Goal: Task Accomplishment & Management: Complete application form

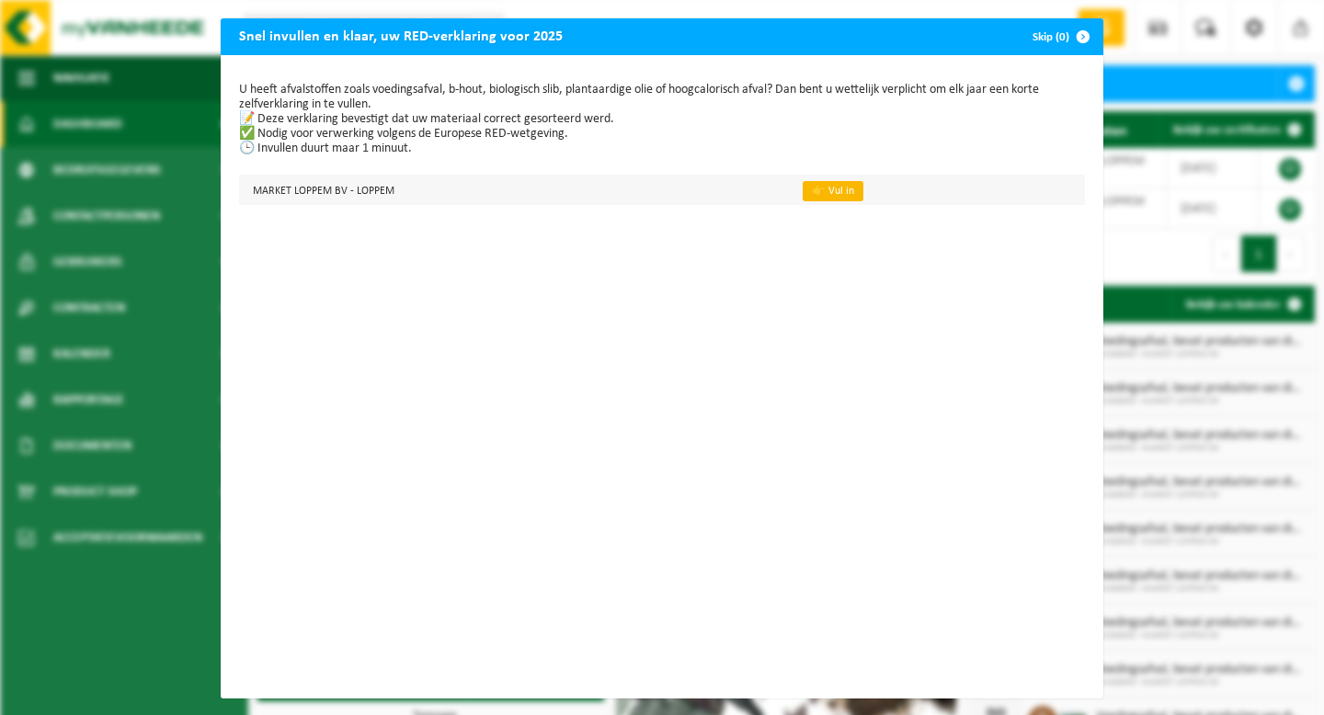
click at [832, 195] on link "👉 Vul in" at bounding box center [833, 191] width 61 height 20
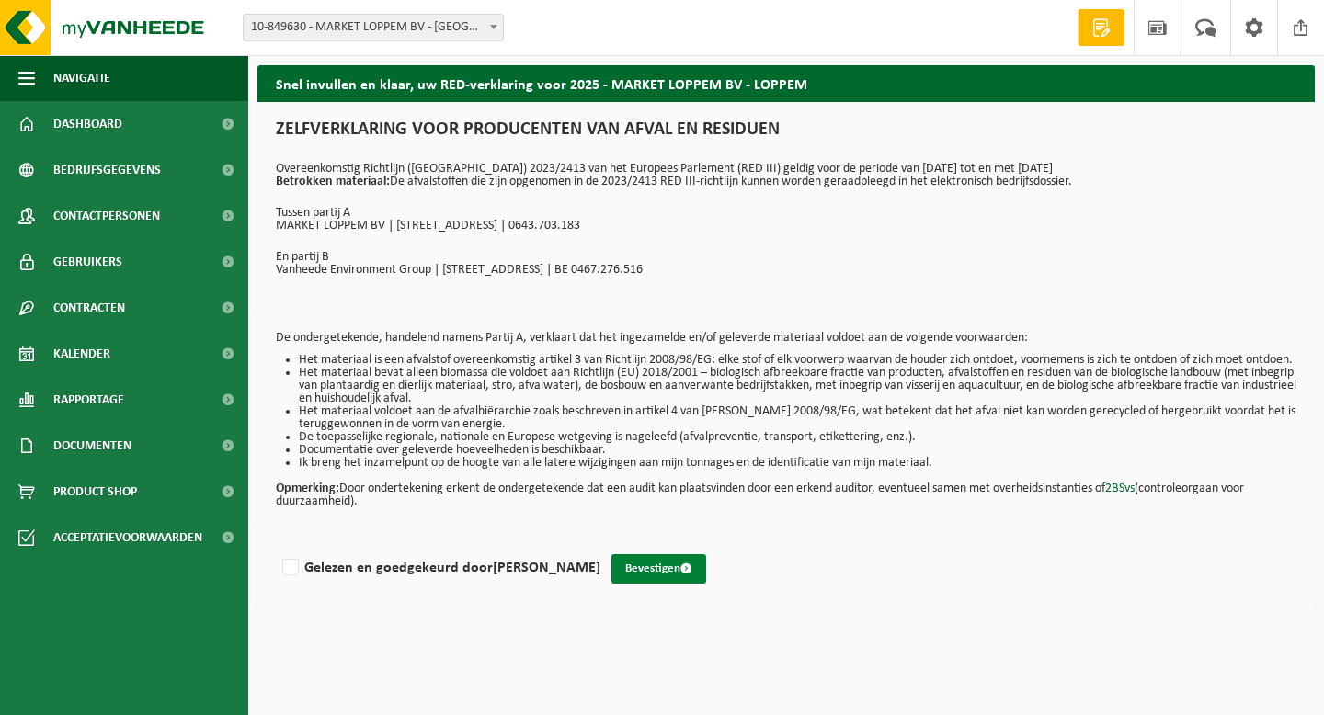
click at [685, 578] on button "Bevestigen" at bounding box center [658, 568] width 95 height 29
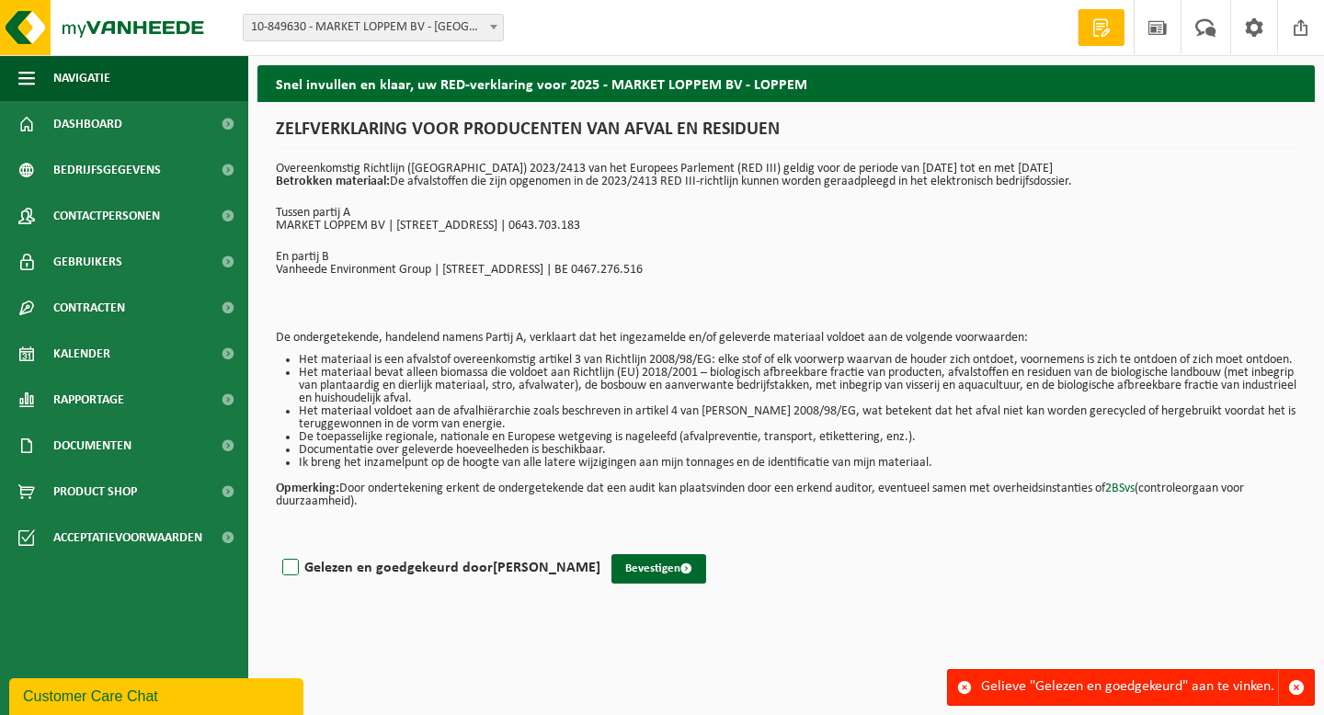
click at [288, 576] on label "Gelezen en goedgekeurd door MATTHIAS DE WAELE" at bounding box center [440, 568] width 322 height 28
click at [600, 545] on input "Gelezen en goedgekeurd door MATTHIAS DE WAELE" at bounding box center [600, 544] width 1 height 1
checkbox input "true"
click at [697, 580] on button "Bevestigen" at bounding box center [658, 568] width 95 height 29
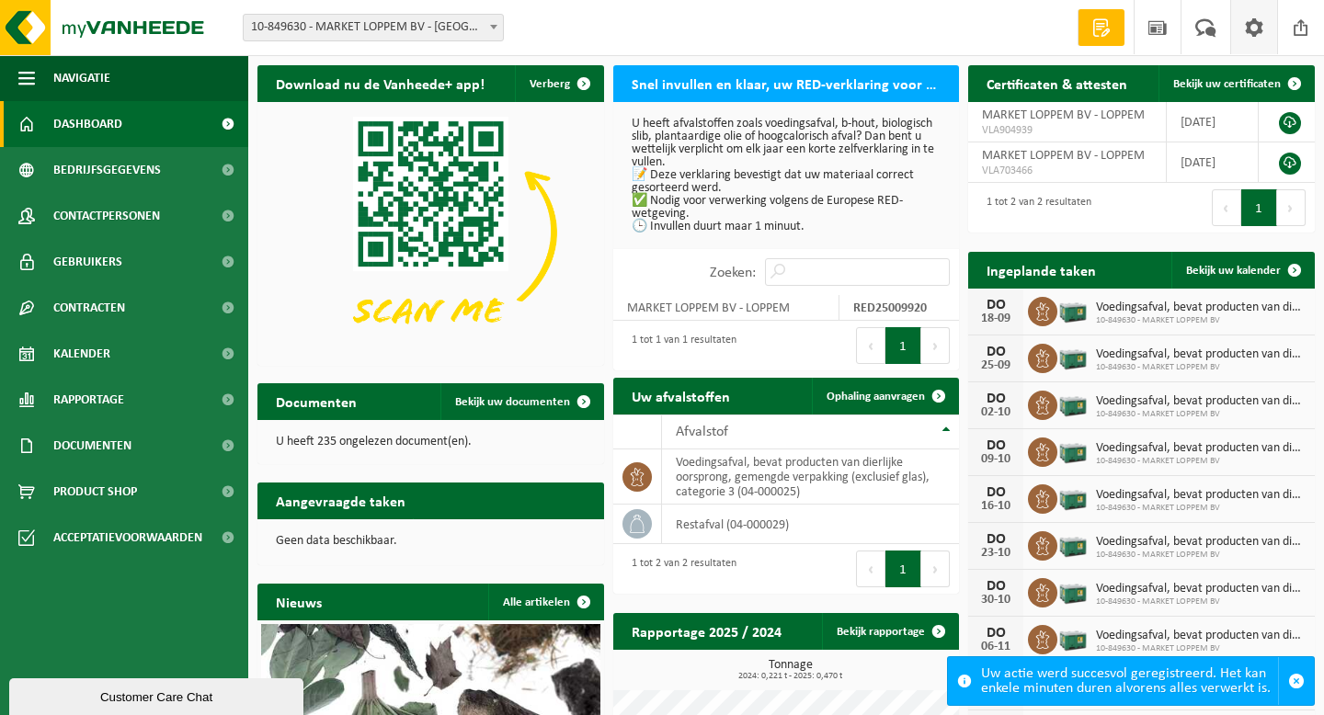
click at [1251, 24] on span at bounding box center [1254, 27] width 28 height 54
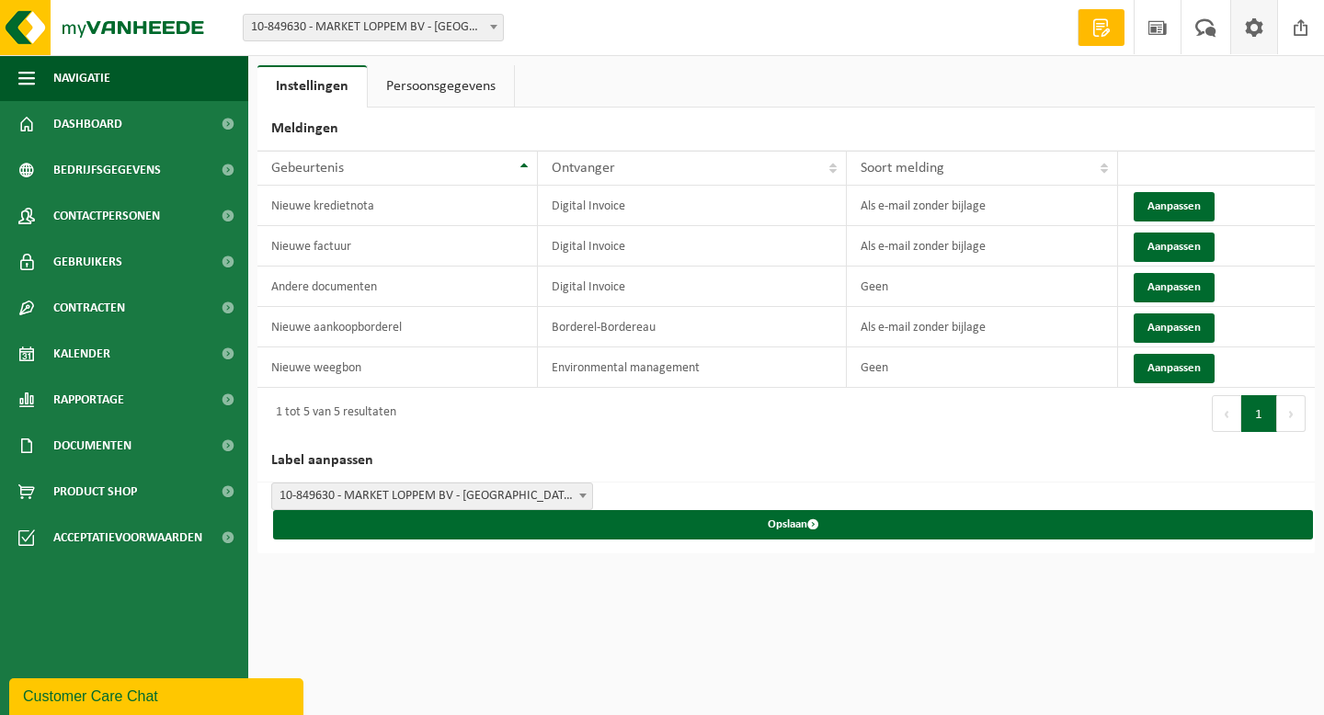
click at [1249, 35] on span at bounding box center [1254, 27] width 28 height 54
click at [352, 28] on span "10-849630 - MARKET LOPPEM BV - [GEOGRAPHIC_DATA]" at bounding box center [373, 28] width 259 height 26
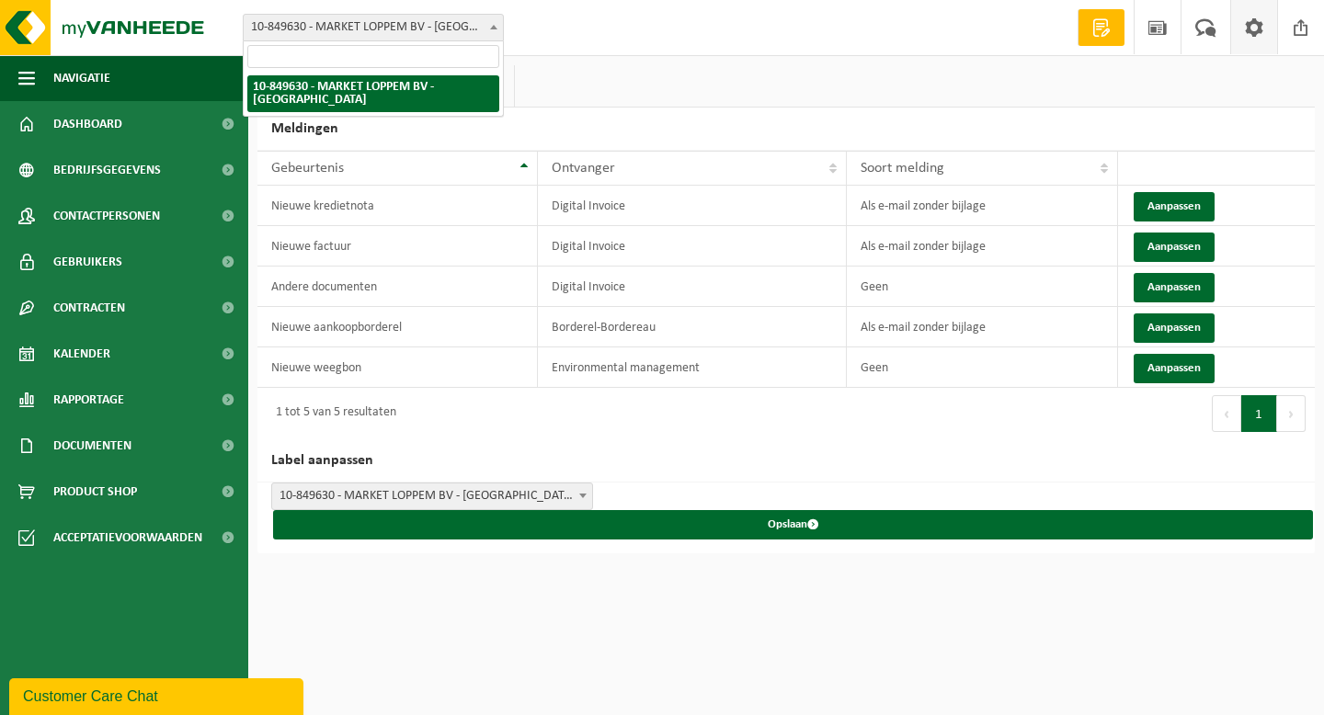
click at [412, 598] on html "Vestiging: 10-849630 - MARKET LOPPEM BV - LOPPEM 10-849630 - MARKET LOPPEM BV -…" at bounding box center [662, 357] width 1324 height 715
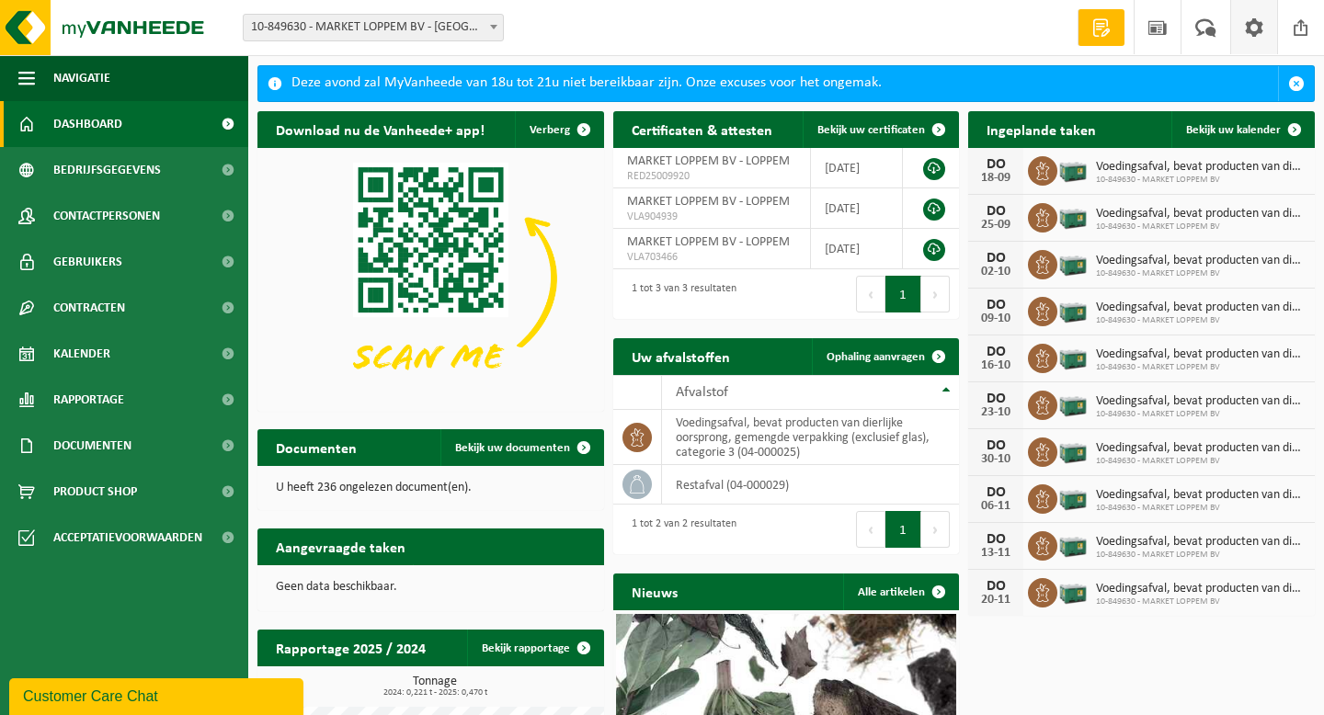
click at [1256, 32] on span at bounding box center [1254, 27] width 28 height 54
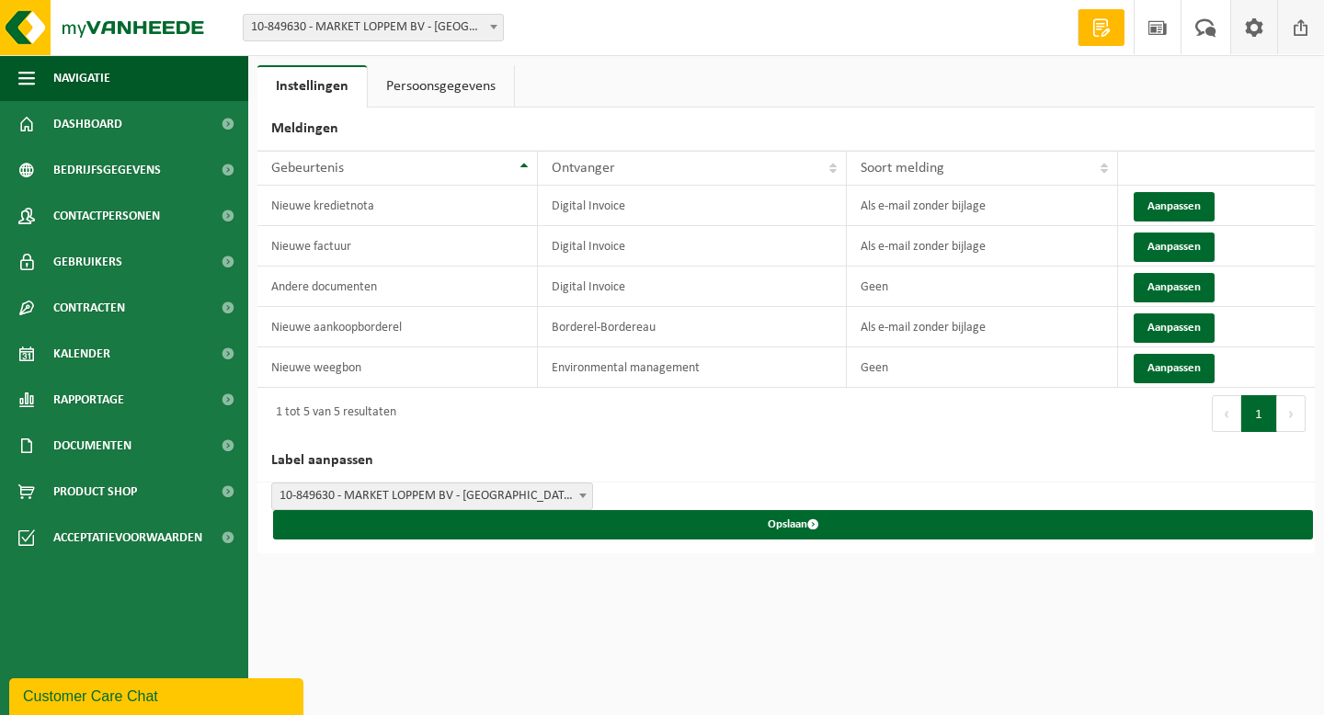
click at [1297, 34] on span at bounding box center [1301, 27] width 28 height 54
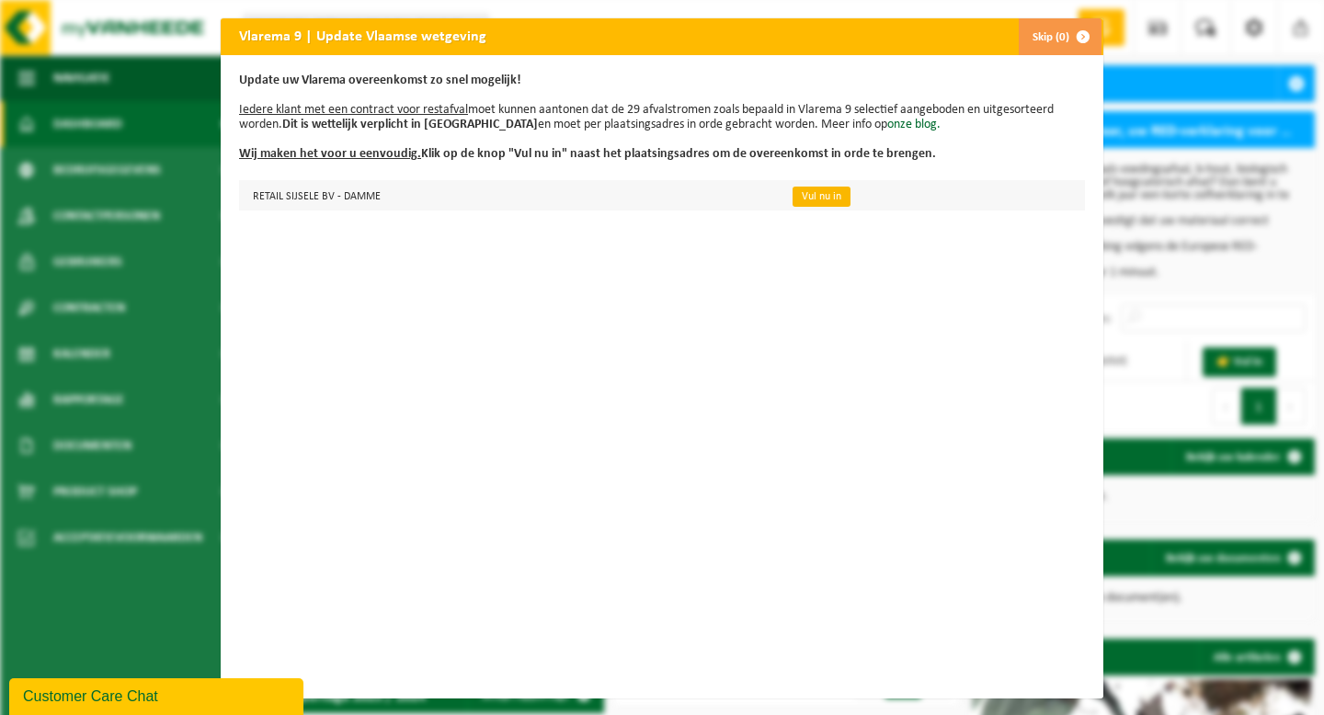
click at [803, 194] on link "Vul nu in" at bounding box center [821, 197] width 58 height 20
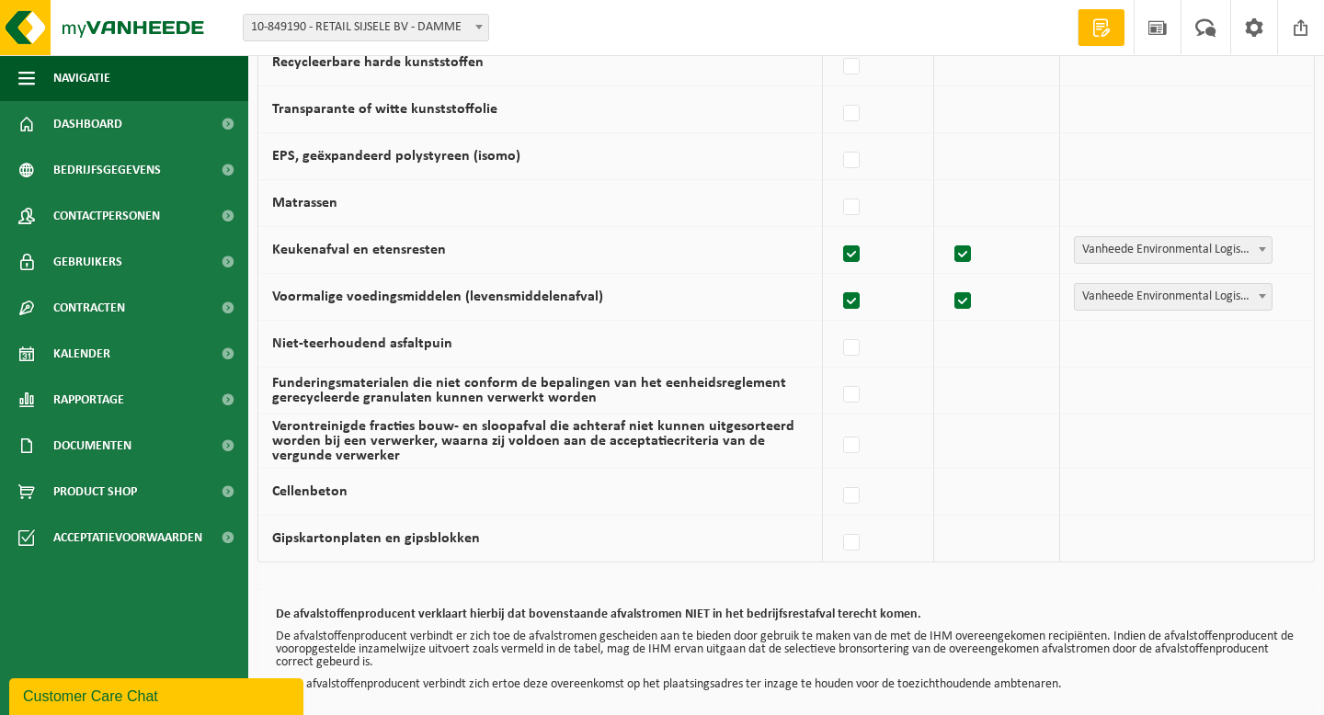
scroll to position [1224, 0]
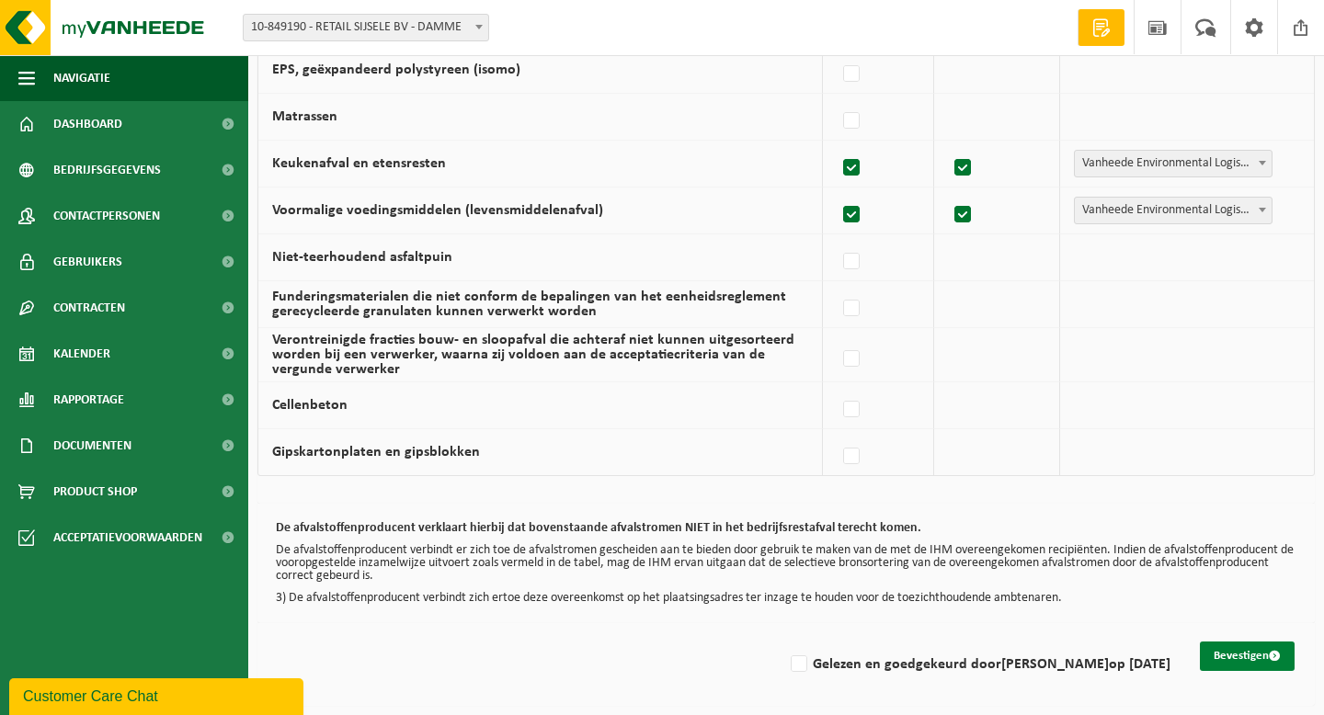
click at [1209, 657] on button "Bevestigen" at bounding box center [1247, 656] width 95 height 29
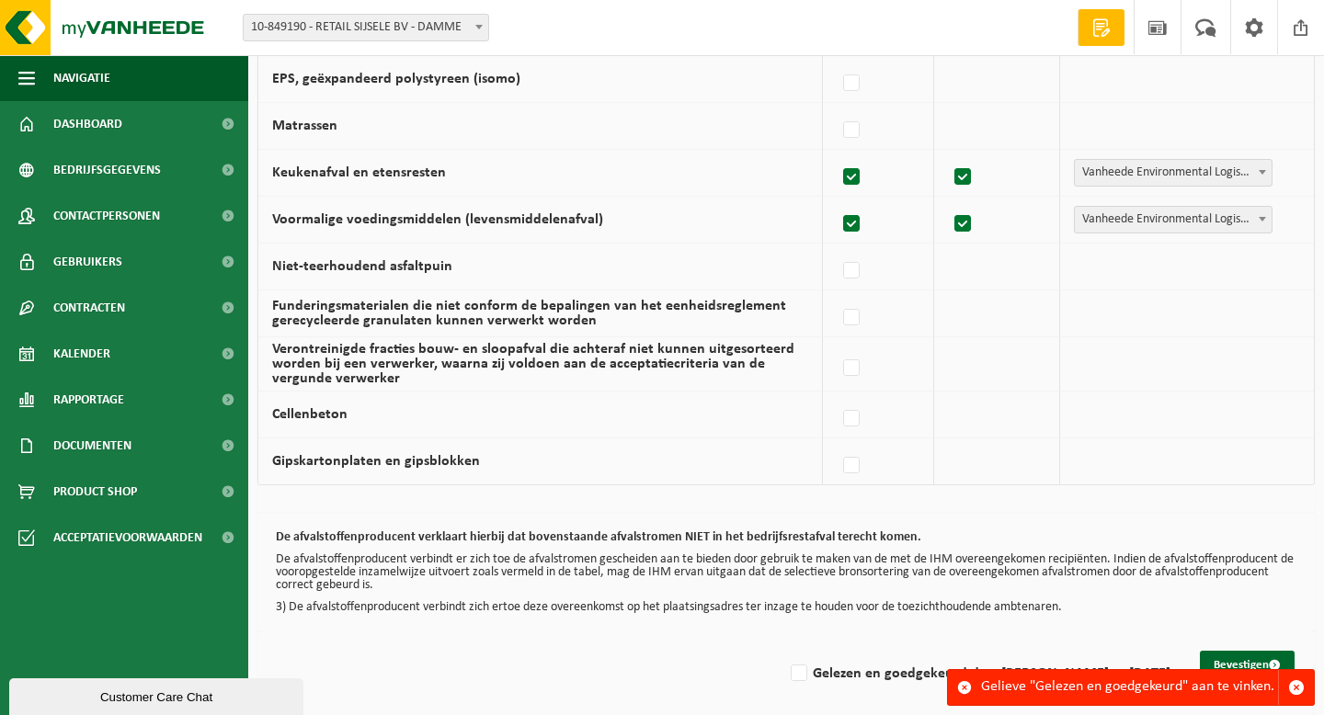
scroll to position [1224, 0]
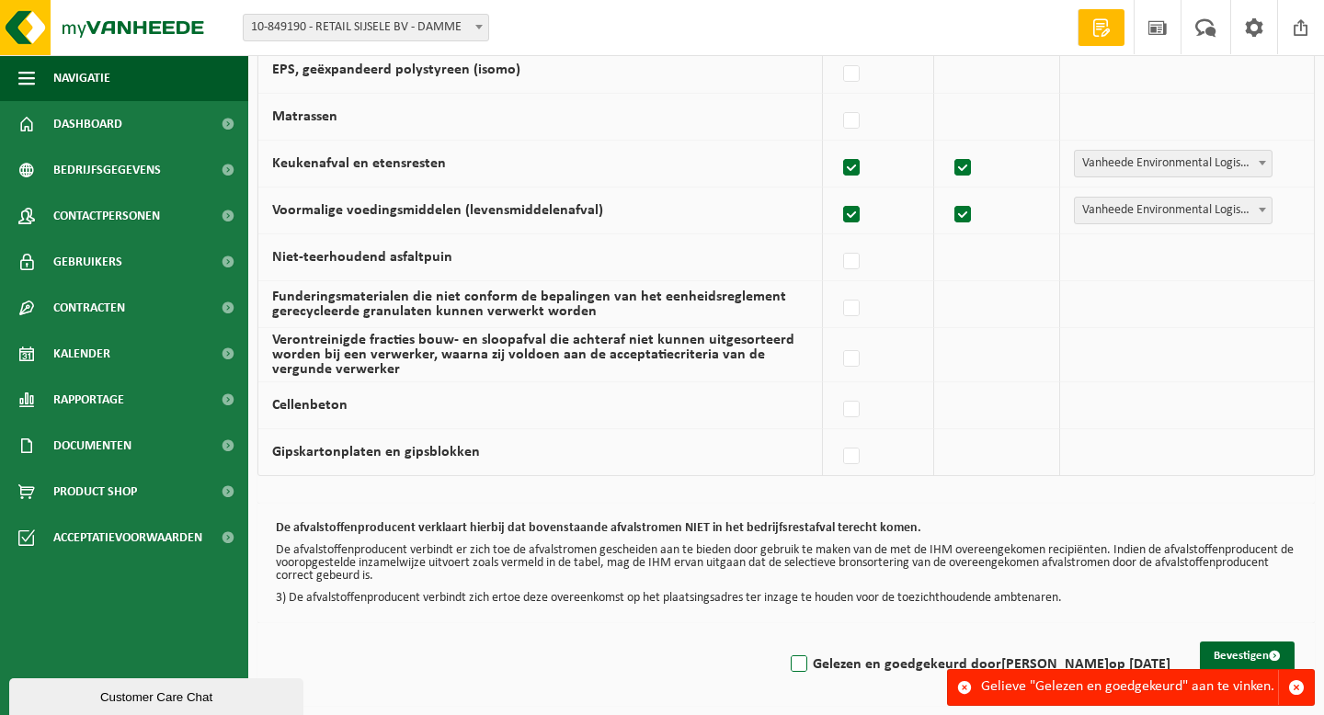
click at [787, 664] on label "Gelezen en goedgekeurd door [PERSON_NAME] op [DATE]" at bounding box center [978, 665] width 383 height 28
click at [783, 642] on input "Gelezen en goedgekeurd door [PERSON_NAME] op [DATE]" at bounding box center [783, 641] width 1 height 1
checkbox input "true"
click at [1264, 654] on button "Bevestigen" at bounding box center [1247, 656] width 95 height 29
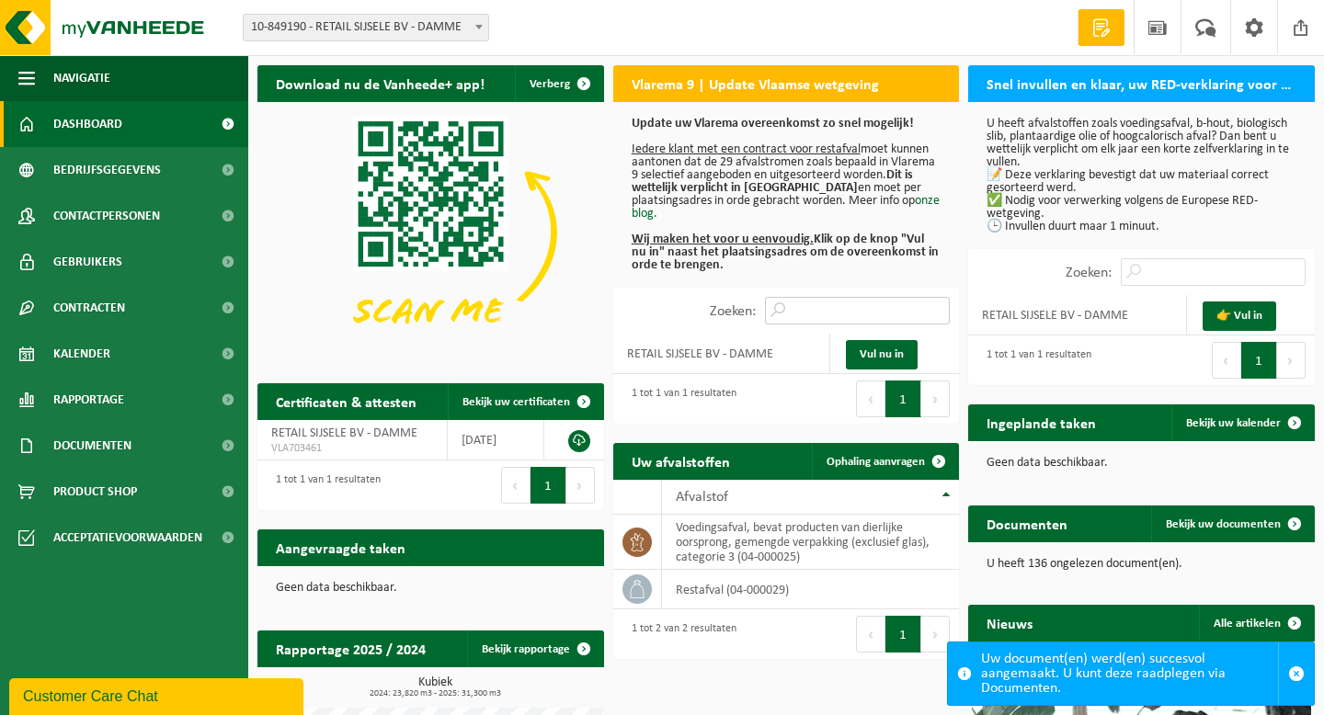
click at [837, 307] on input "Zoeken:" at bounding box center [857, 311] width 185 height 28
click at [717, 152] on u "Iedere klant met een contract voor restafval" at bounding box center [746, 149] width 229 height 14
click at [737, 121] on b "Update uw Vlarema overeenkomst zo snel mogelijk!" at bounding box center [773, 124] width 282 height 14
click at [876, 351] on link "Vul nu in" at bounding box center [882, 354] width 72 height 29
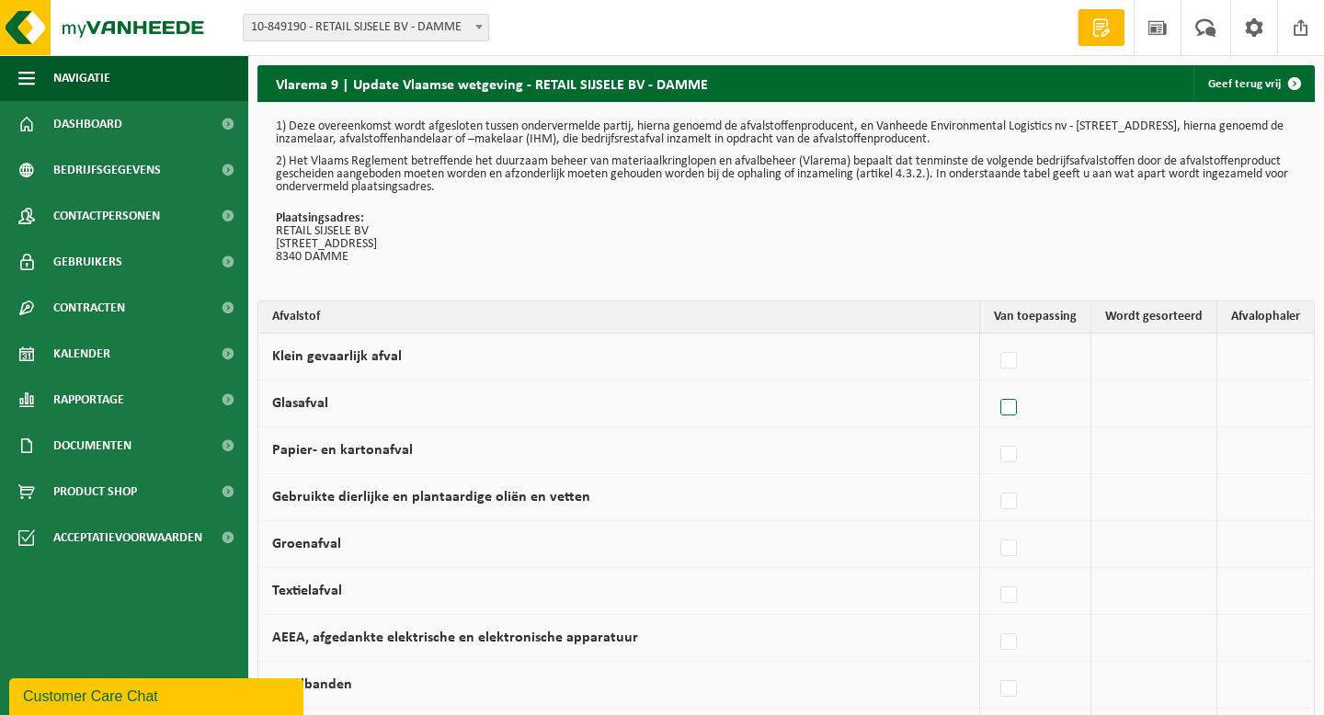
click at [1012, 414] on label at bounding box center [1010, 408] width 26 height 28
click at [994, 385] on input "Glasafval" at bounding box center [993, 384] width 1 height 1
checkbox input "true"
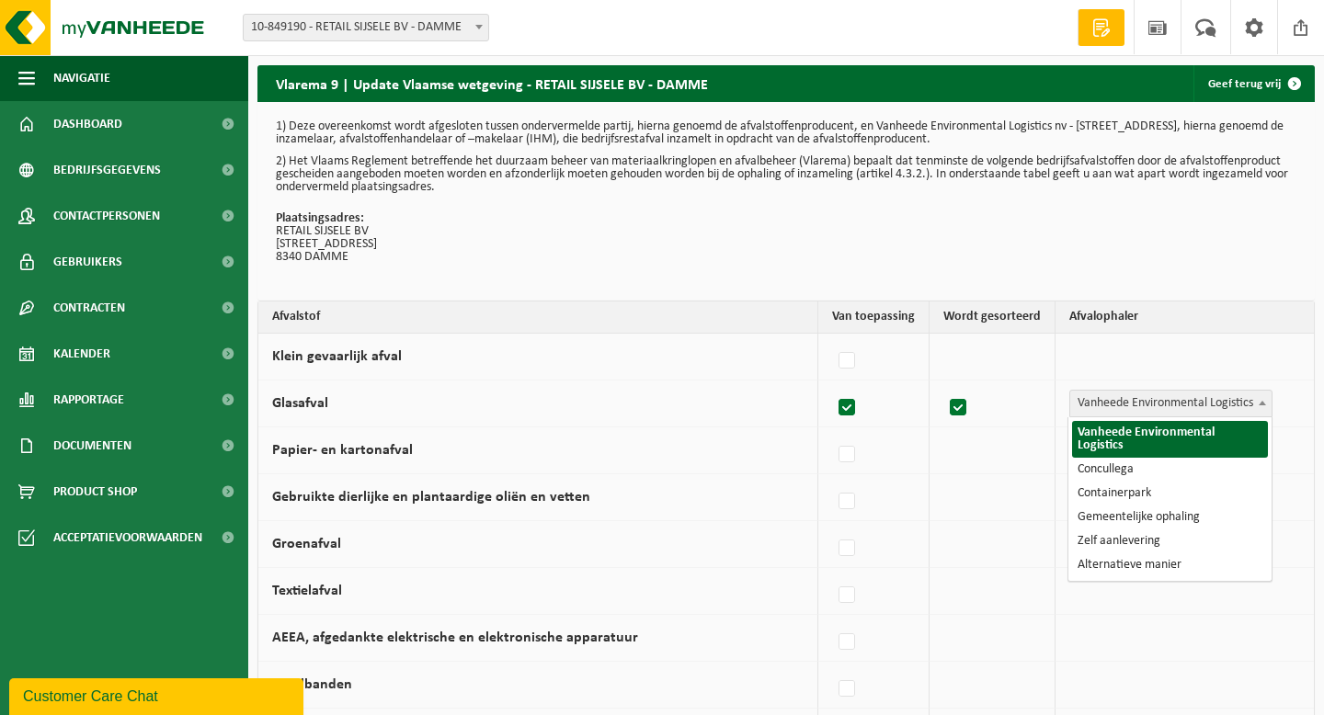
click at [1155, 412] on span "Vanheede Environmental Logistics" at bounding box center [1170, 404] width 201 height 26
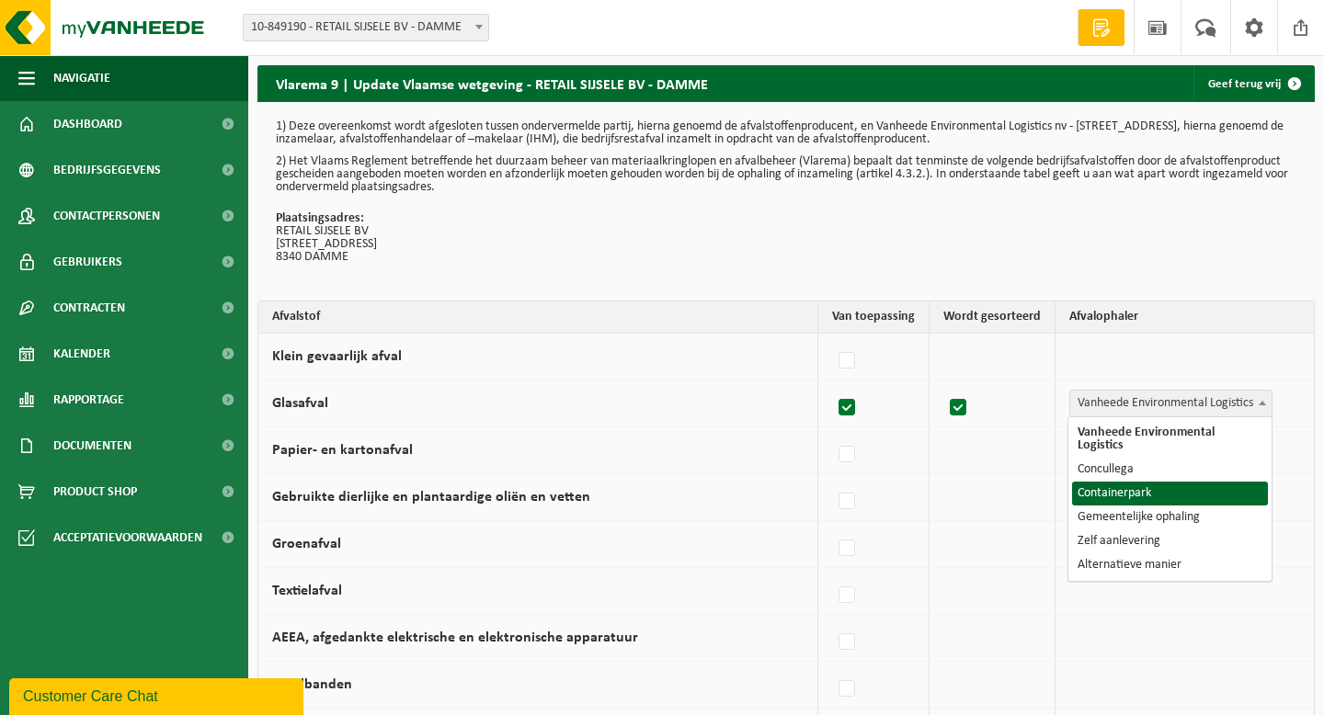
select select "Containerpark"
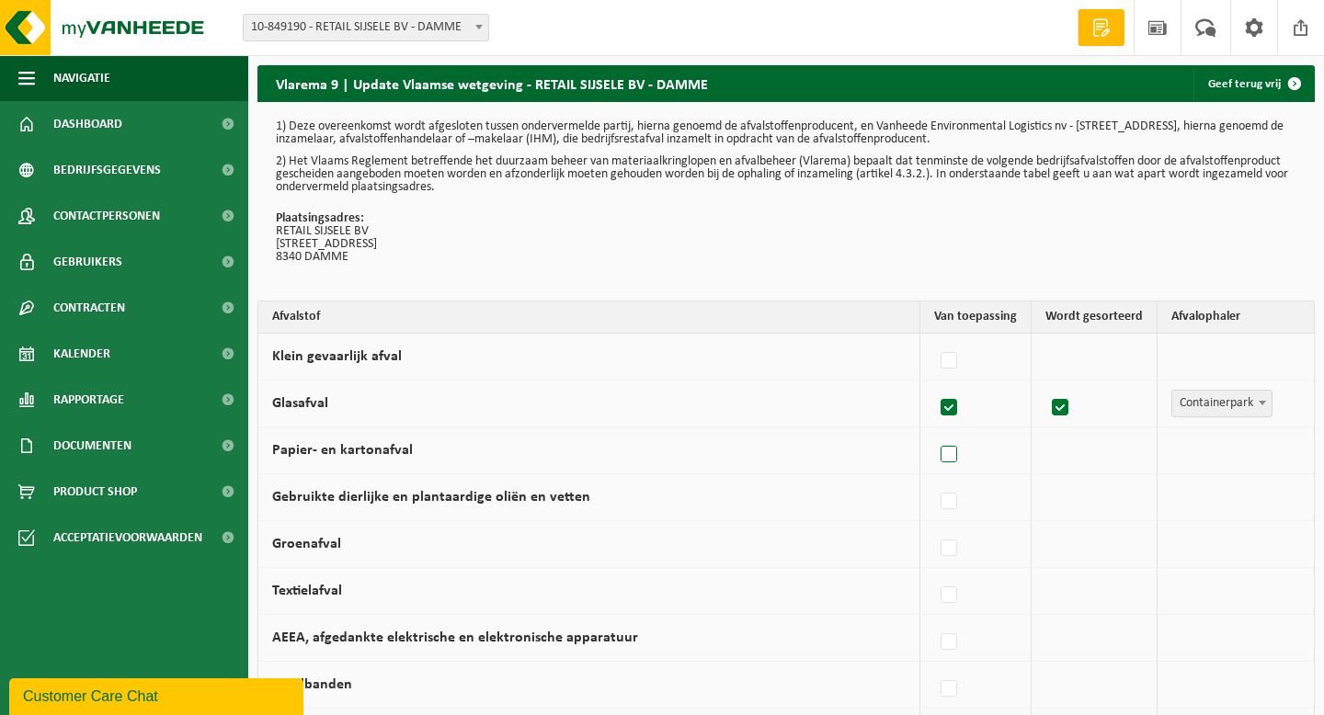
click at [947, 452] on label at bounding box center [950, 455] width 26 height 28
click at [934, 432] on input "Papier- en kartonafval" at bounding box center [933, 431] width 1 height 1
checkbox input "true"
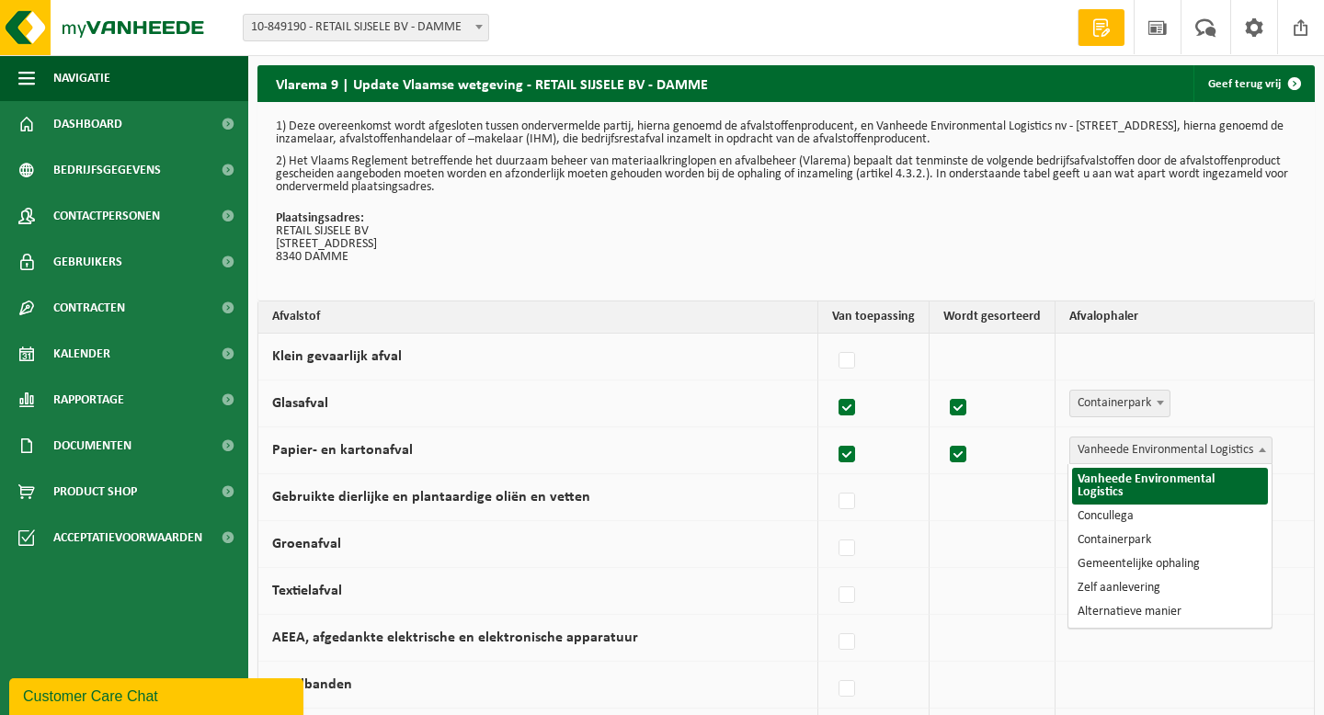
click at [1214, 452] on span "Vanheede Environmental Logistics" at bounding box center [1170, 451] width 201 height 26
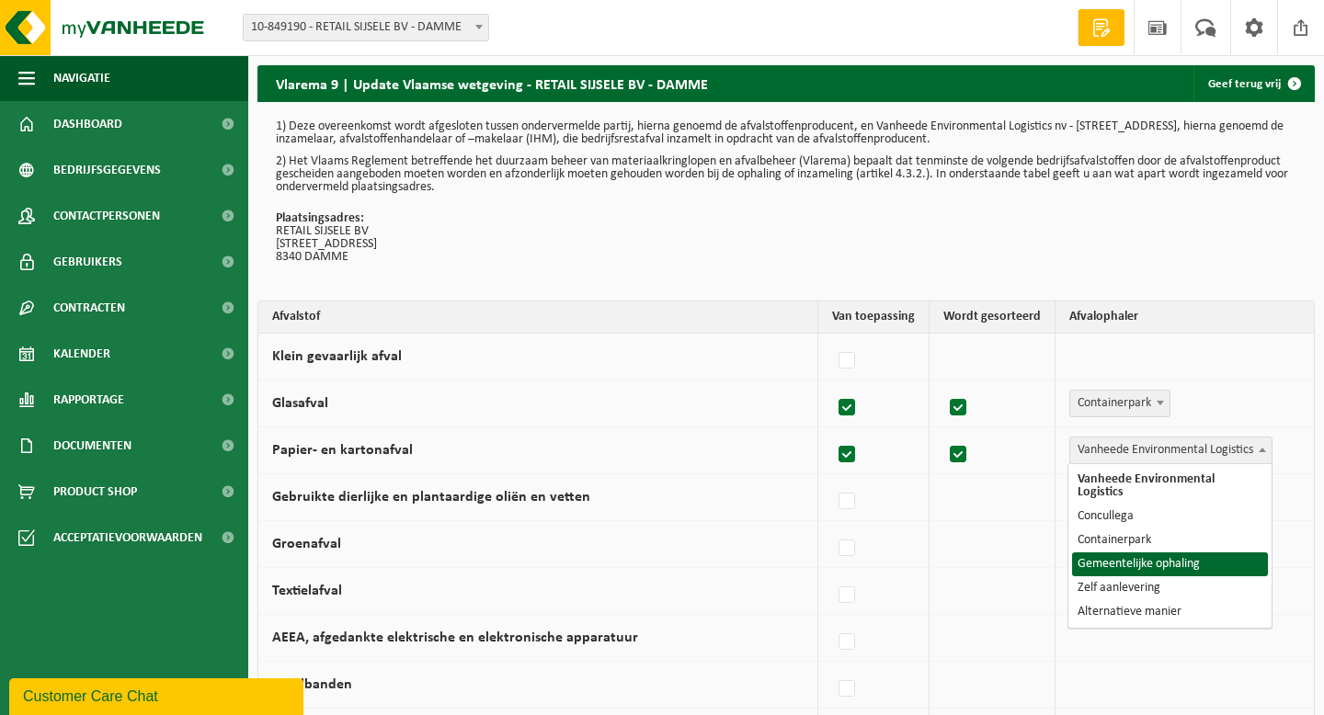
select select "Gemeentelijke ophaling"
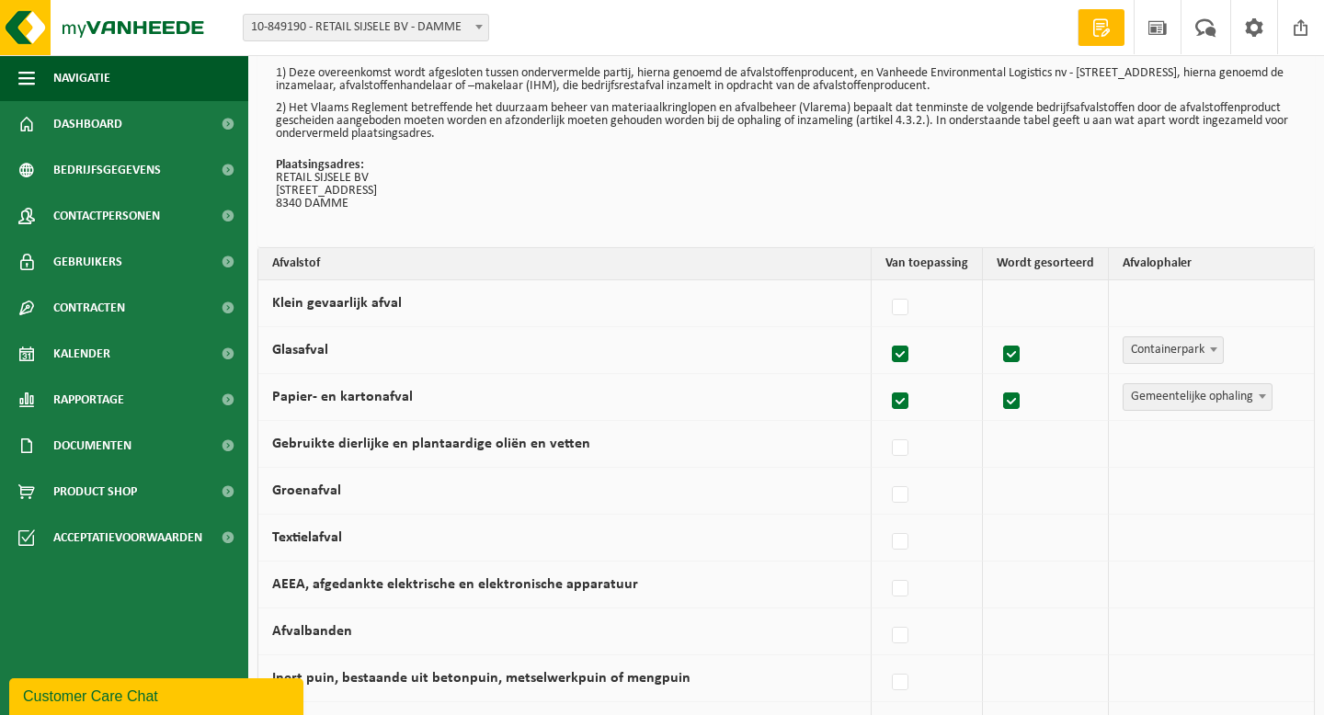
scroll to position [72, 0]
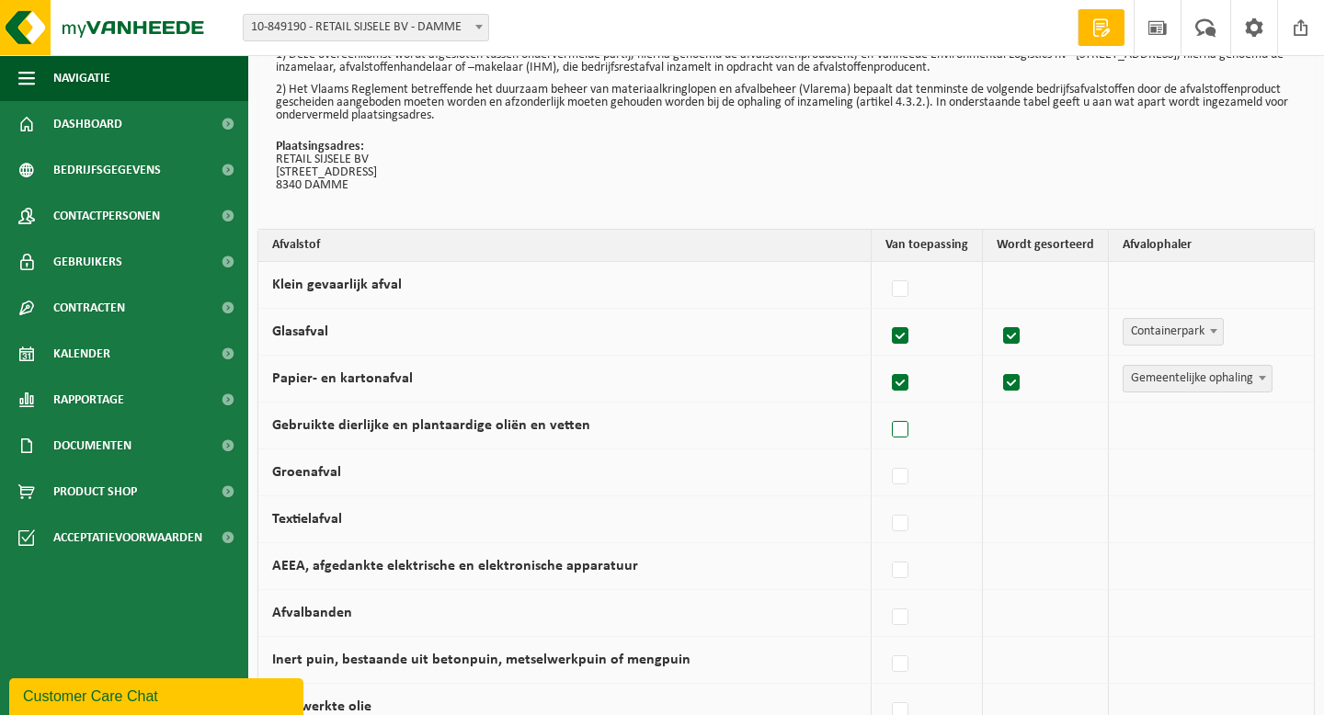
click at [906, 435] on label at bounding box center [901, 430] width 26 height 28
click at [885, 407] on input "Gebruikte dierlijke en plantaardige oliën en vetten" at bounding box center [884, 406] width 1 height 1
checkbox input "true"
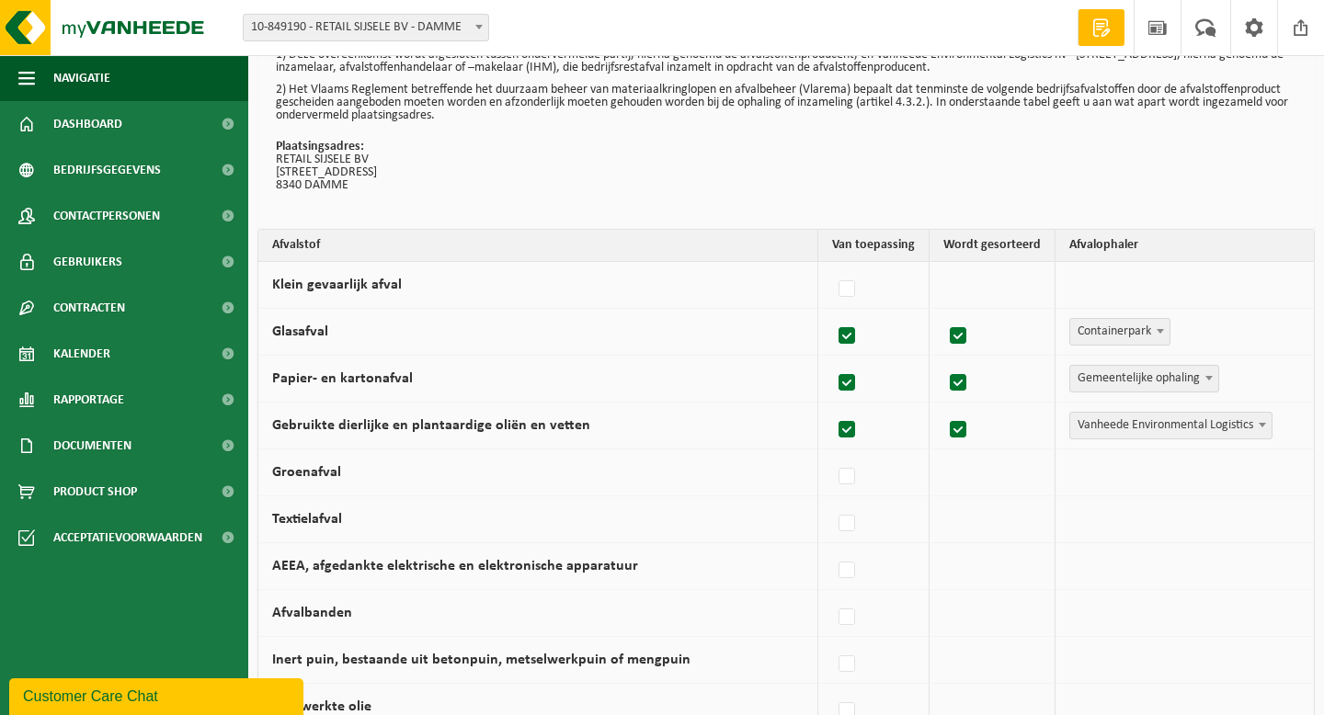
click at [1189, 432] on span "Vanheede Environmental Logistics" at bounding box center [1170, 426] width 201 height 26
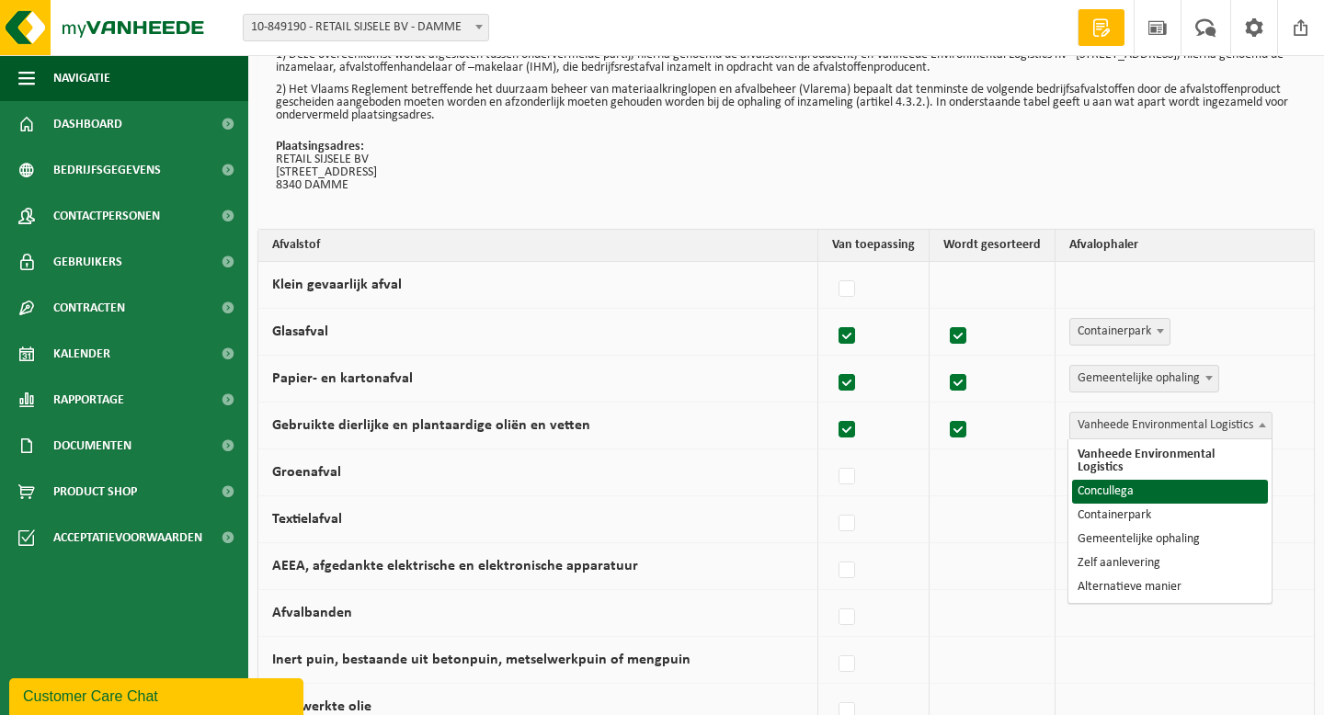
select select "Concullega"
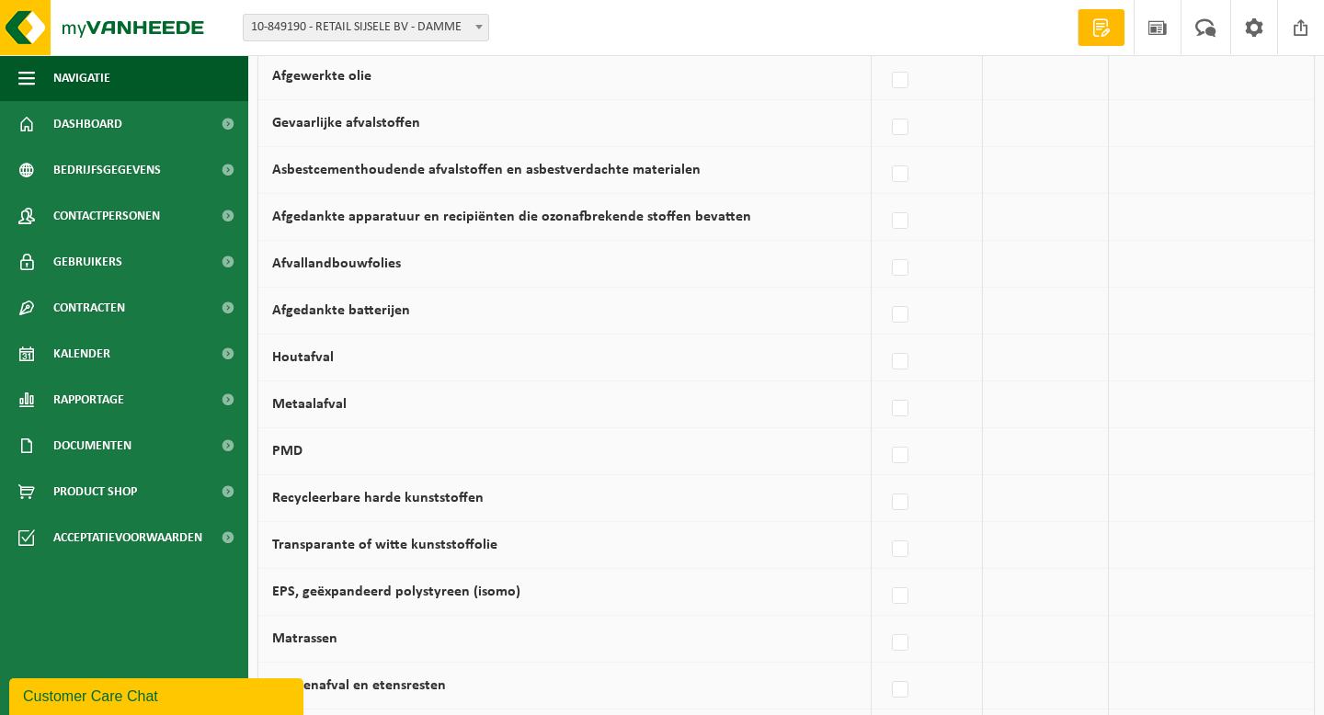
scroll to position [705, 0]
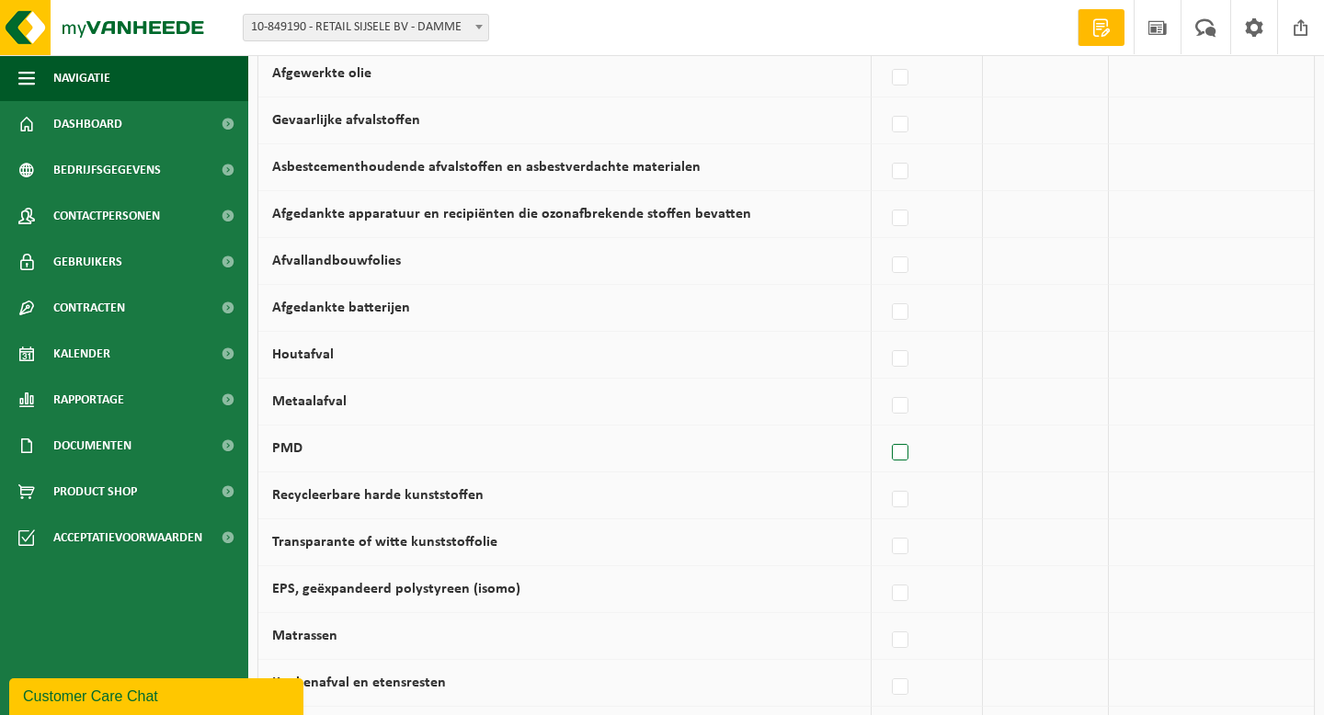
click at [900, 458] on label at bounding box center [901, 453] width 26 height 28
click at [885, 430] on input "PMD" at bounding box center [884, 429] width 1 height 1
checkbox input "true"
click at [1127, 454] on span "Vanheede Environmental Logistics" at bounding box center [1170, 449] width 201 height 26
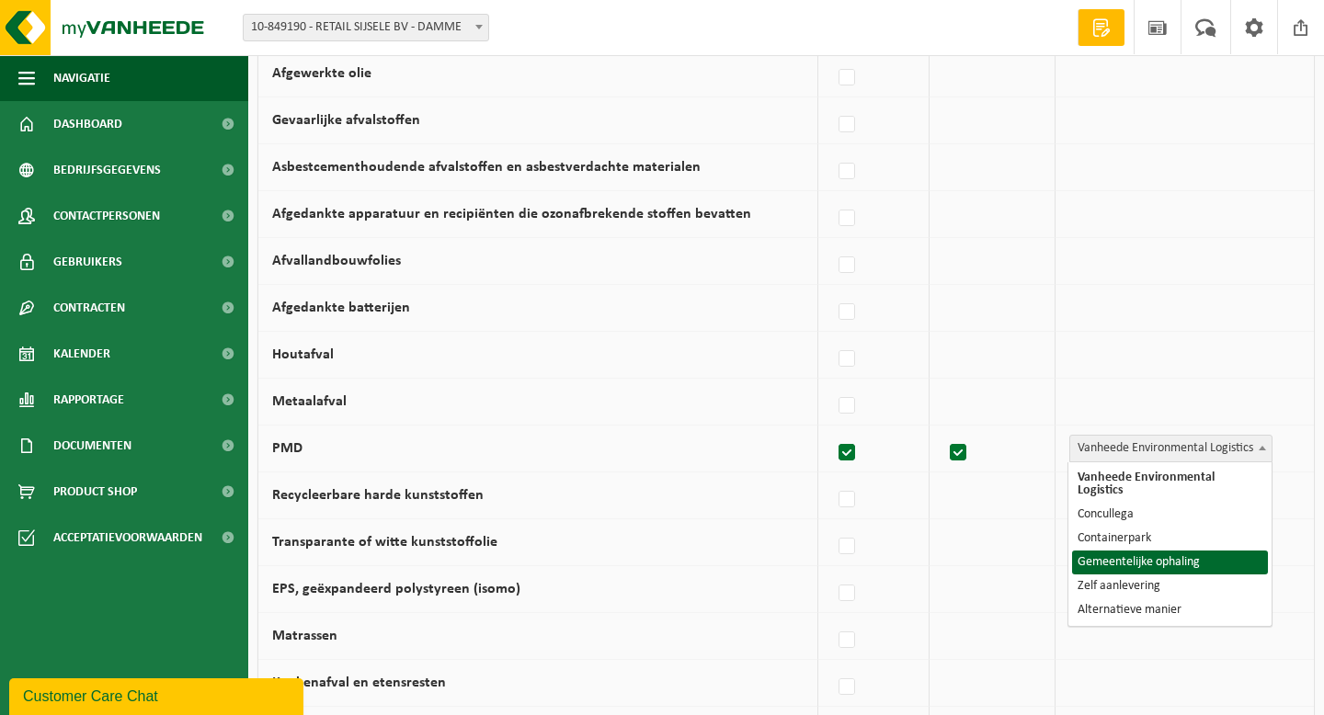
select select "Gemeentelijke ophaling"
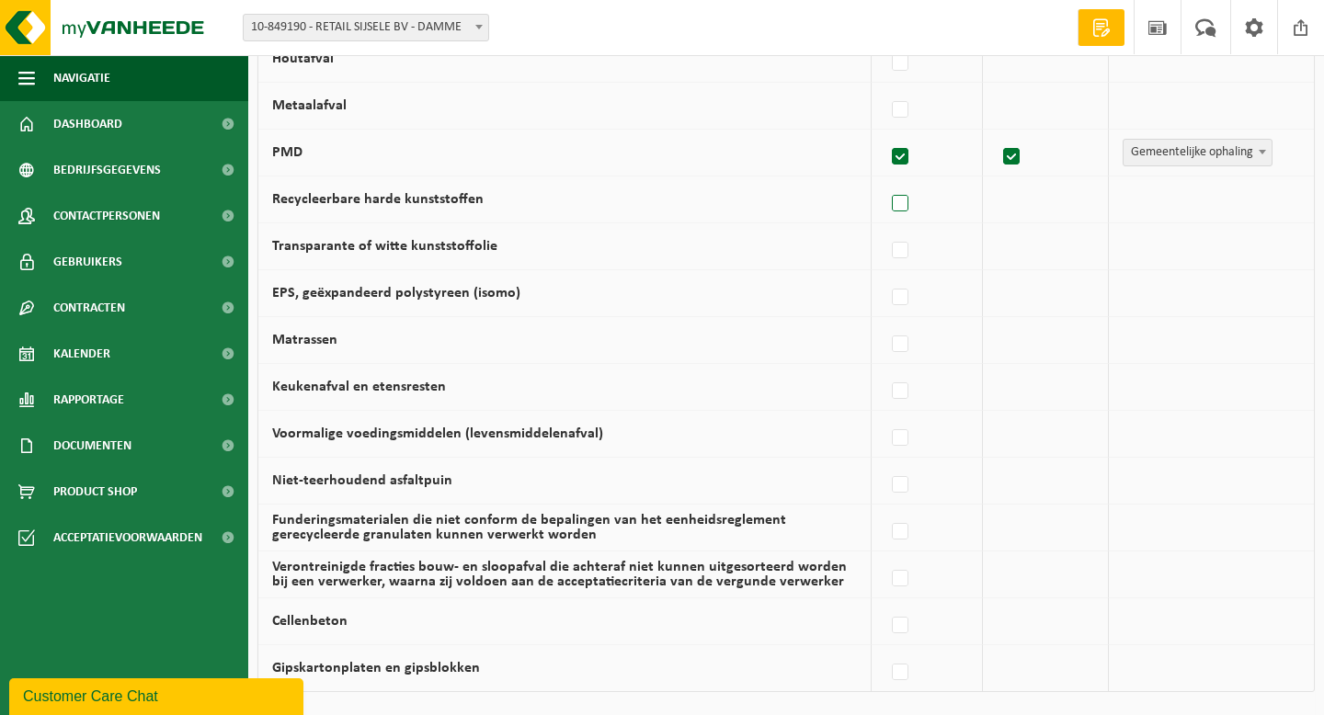
scroll to position [1006, 0]
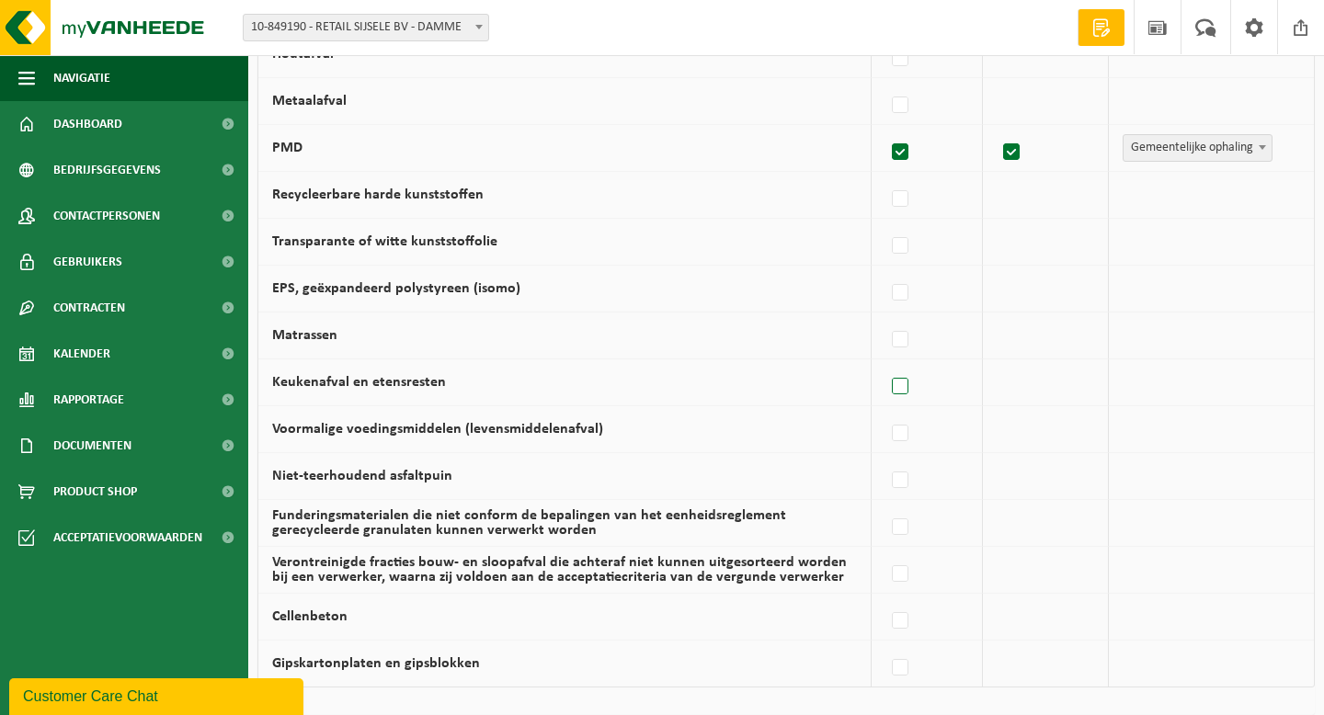
click at [903, 379] on label at bounding box center [901, 387] width 26 height 28
click at [885, 364] on input "Keukenafval en etensresten" at bounding box center [884, 363] width 1 height 1
checkbox input "true"
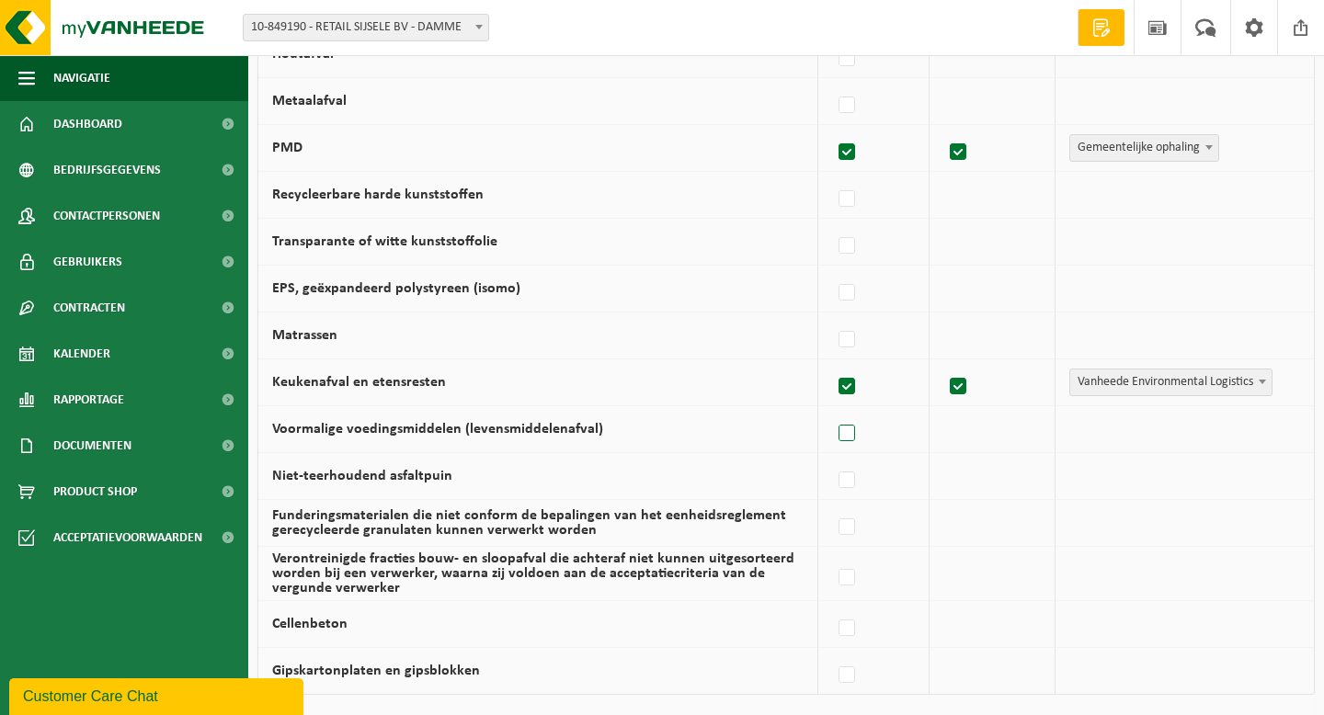
click at [845, 429] on label at bounding box center [848, 434] width 26 height 28
click at [832, 411] on input "Voormalige voedingsmiddelen (levensmiddelenafval)" at bounding box center [831, 410] width 1 height 1
checkbox input "true"
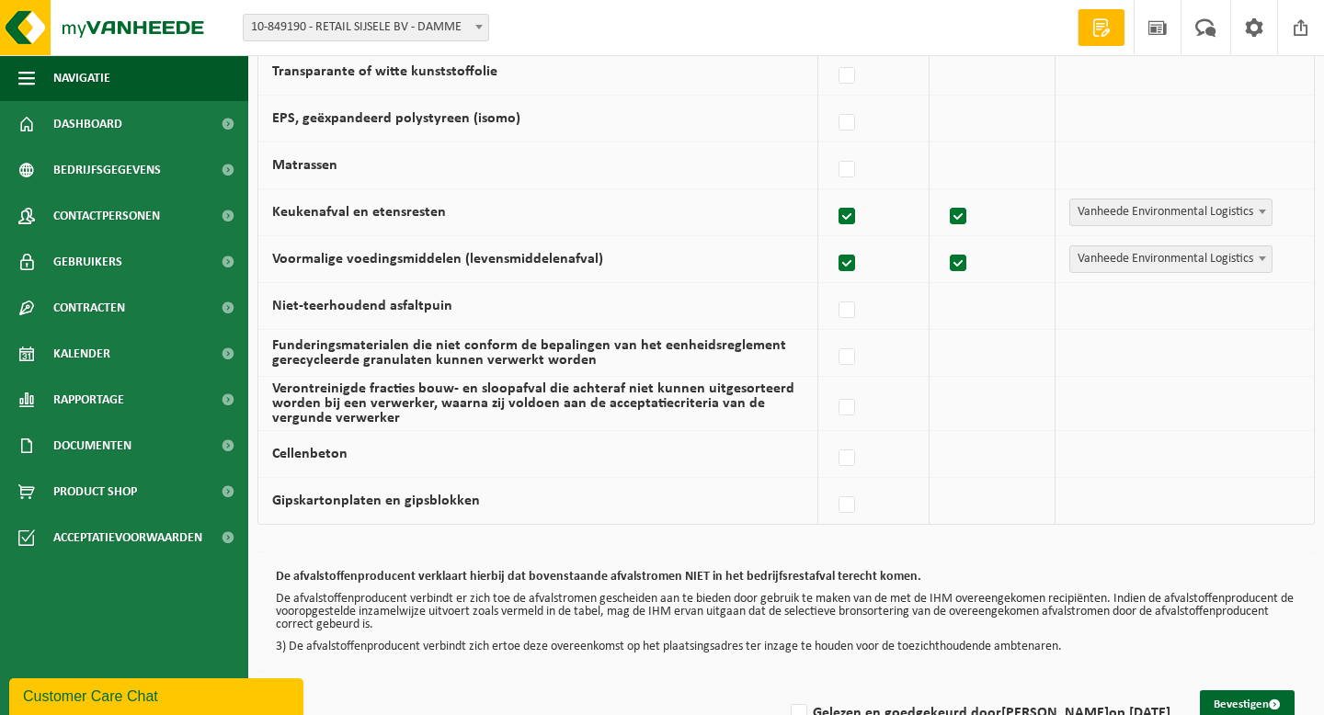
scroll to position [1224, 0]
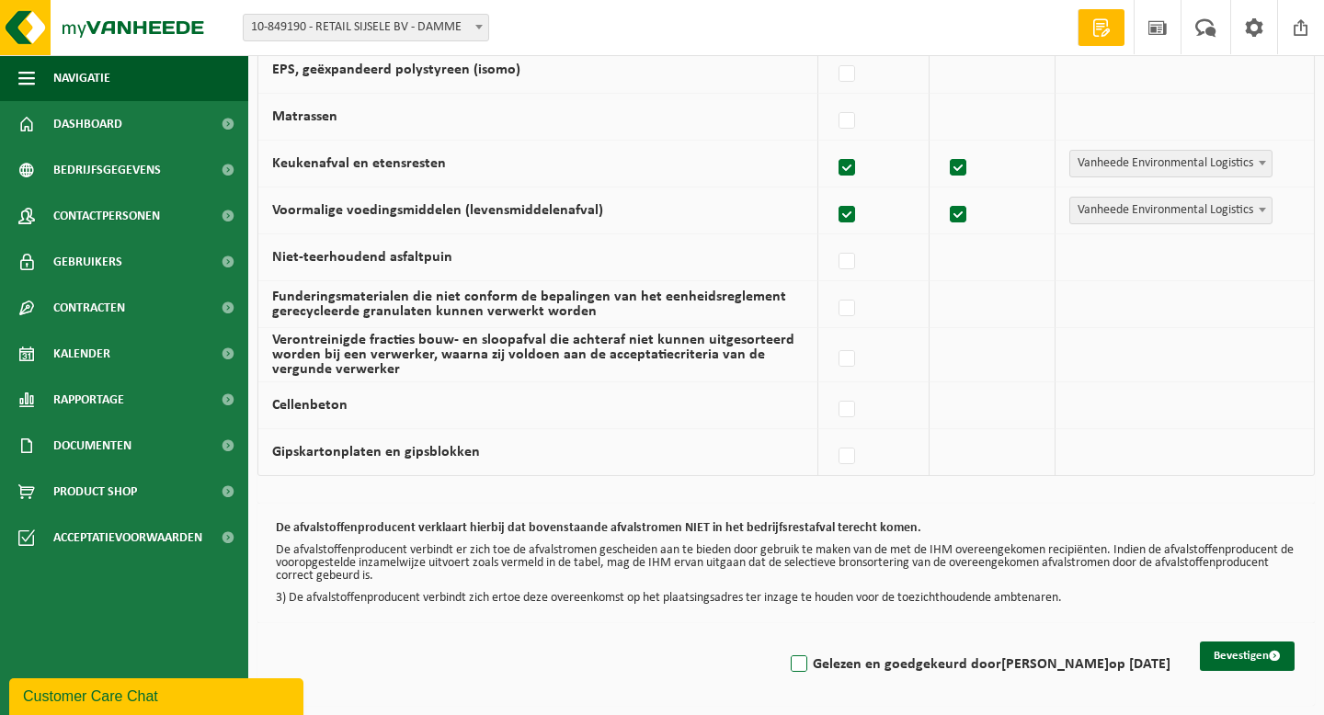
click at [787, 666] on label "Gelezen en goedgekeurd door MATTHIAS DE WAELE op 16/09/25" at bounding box center [978, 665] width 383 height 28
click at [783, 642] on input "Gelezen en goedgekeurd door MATTHIAS DE WAELE op 16/09/25" at bounding box center [783, 641] width 1 height 1
checkbox input "true"
click at [1231, 663] on button "Bevestigen" at bounding box center [1247, 656] width 95 height 29
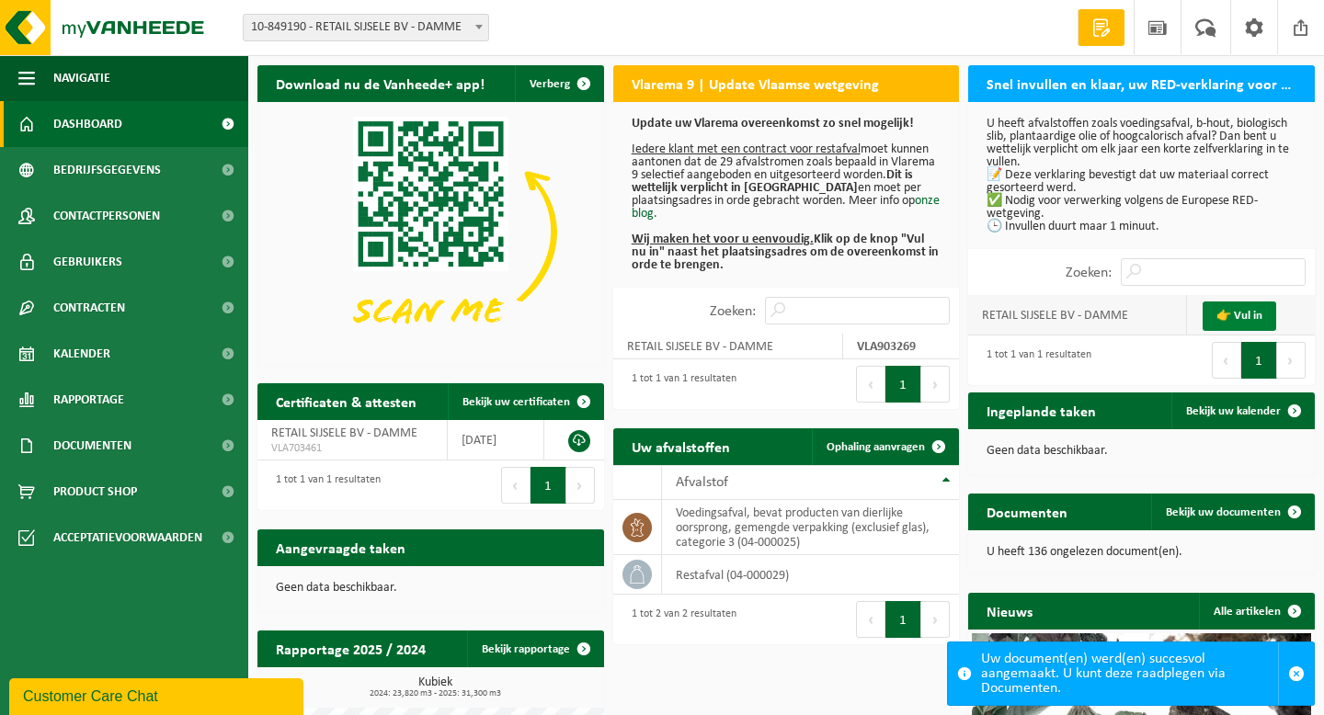
click at [1251, 318] on link "👉 Vul in" at bounding box center [1239, 316] width 74 height 29
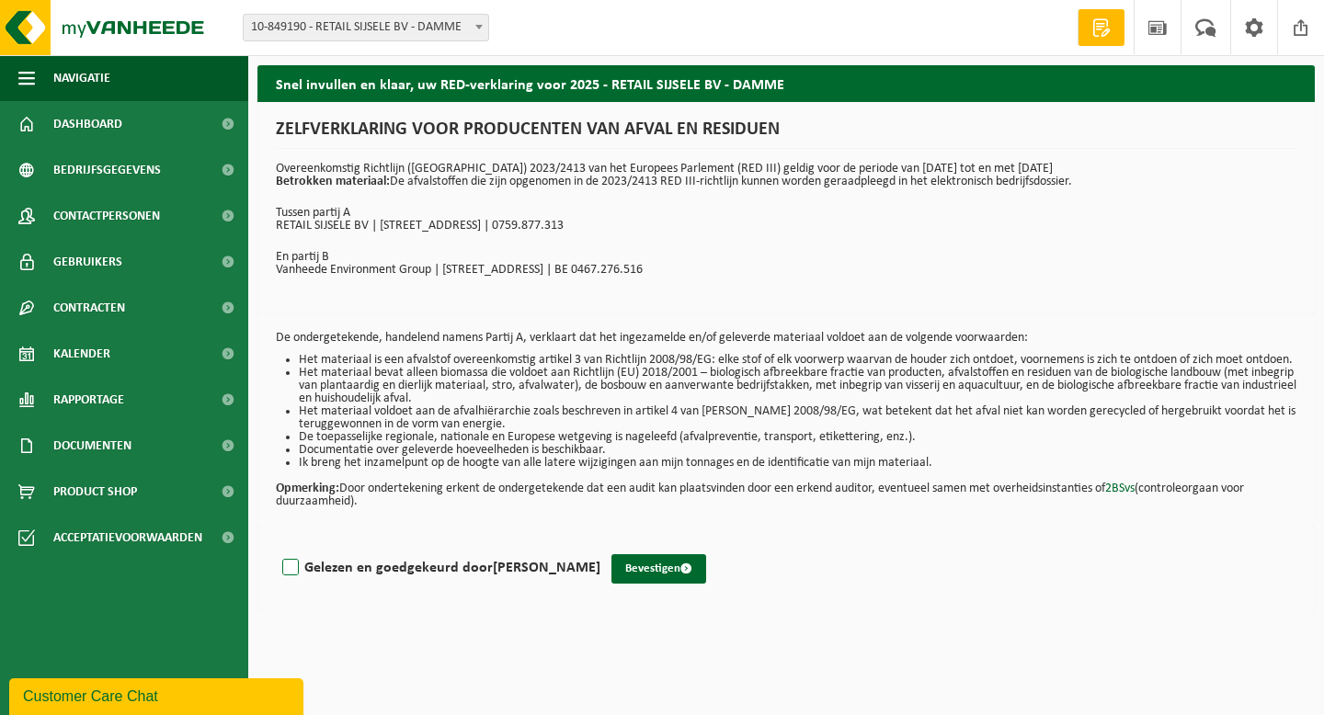
click at [285, 578] on label "Gelezen en goedgekeurd door [PERSON_NAME]" at bounding box center [440, 568] width 322 height 28
click at [600, 545] on input "Gelezen en goedgekeurd door [PERSON_NAME]" at bounding box center [600, 544] width 1 height 1
checkbox input "true"
click at [674, 581] on button "Bevestigen" at bounding box center [658, 568] width 95 height 29
